Goal: Find specific page/section: Find specific page/section

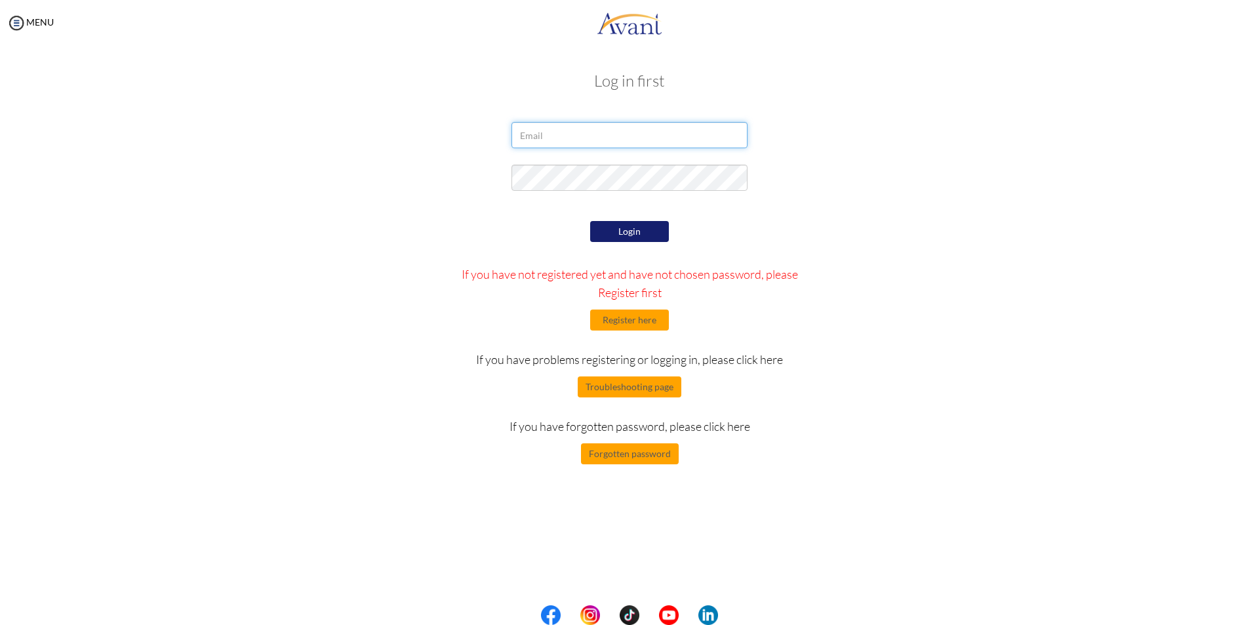
type input "[EMAIL_ADDRESS][DOMAIN_NAME]"
click at [618, 233] on button "Login" at bounding box center [629, 231] width 79 height 21
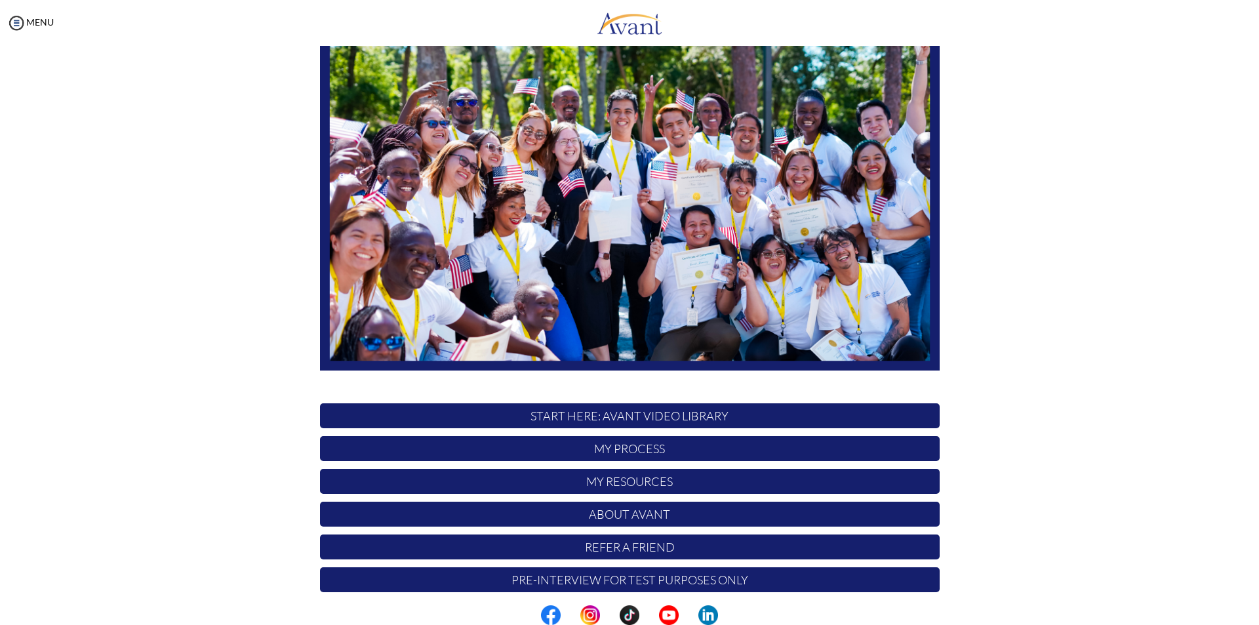
scroll to position [104, 0]
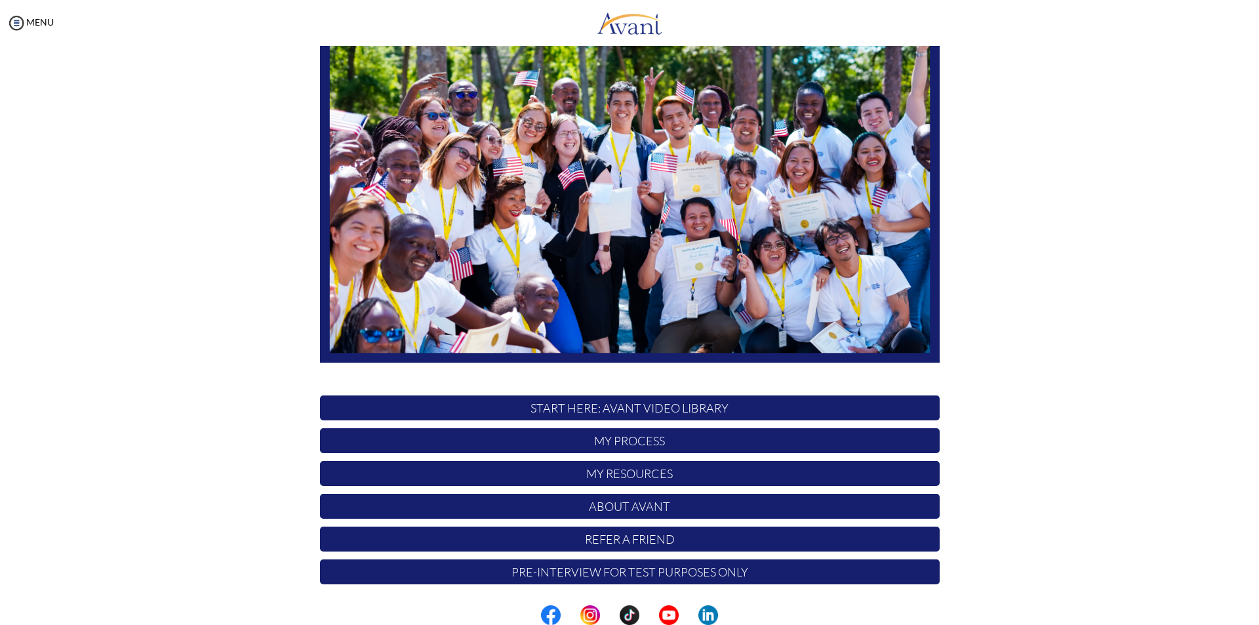
click at [629, 470] on p "My Resources" at bounding box center [629, 473] width 619 height 25
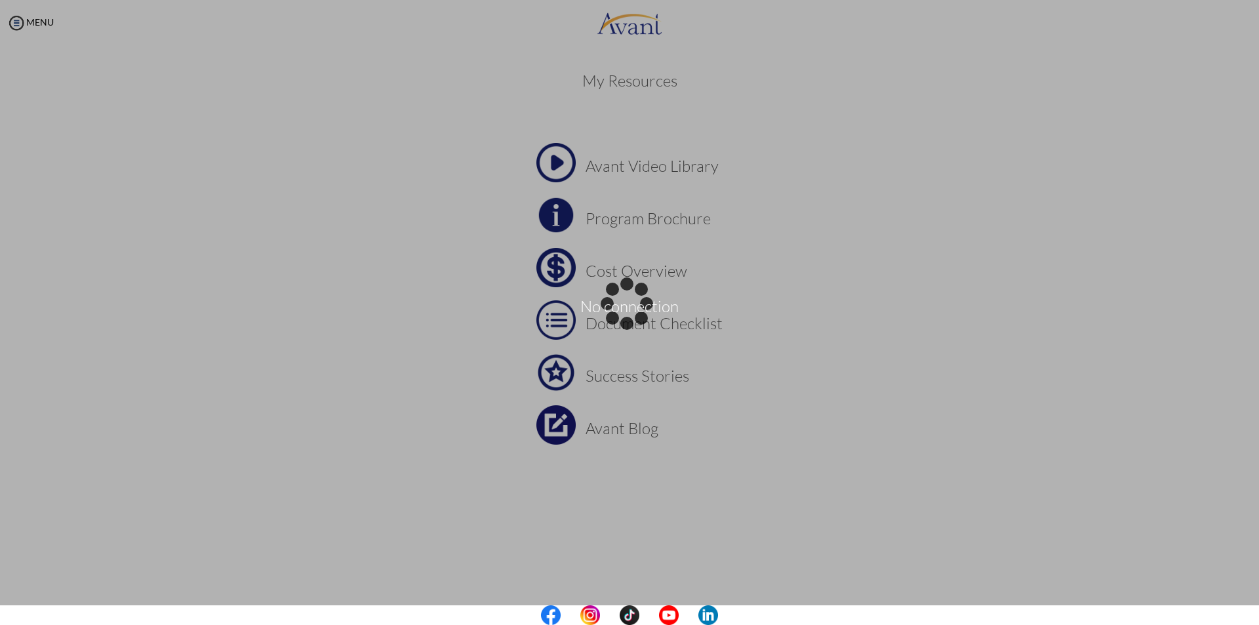
click at [624, 217] on body "No connection Maintenance break. Please come back in 2 hours. MENU My Status Wh…" at bounding box center [629, 312] width 1259 height 625
